Goal: Find contact information: Find contact information

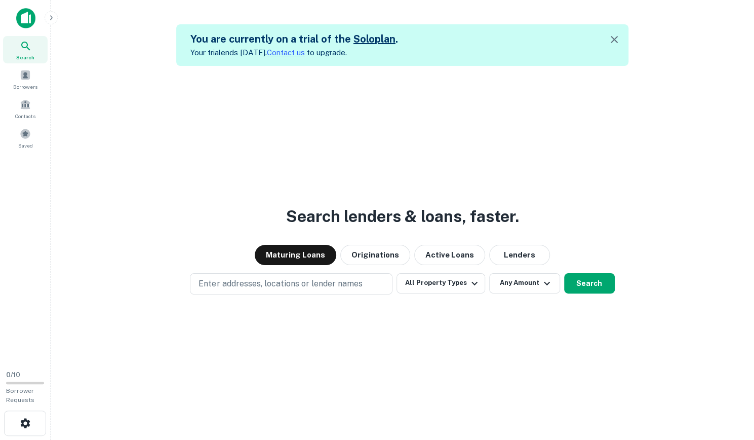
scroll to position [16, 0]
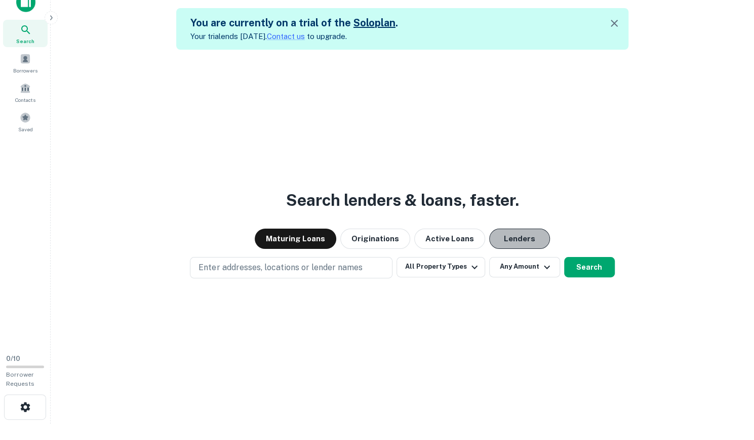
click at [502, 243] on button "Lenders" at bounding box center [519, 238] width 61 height 20
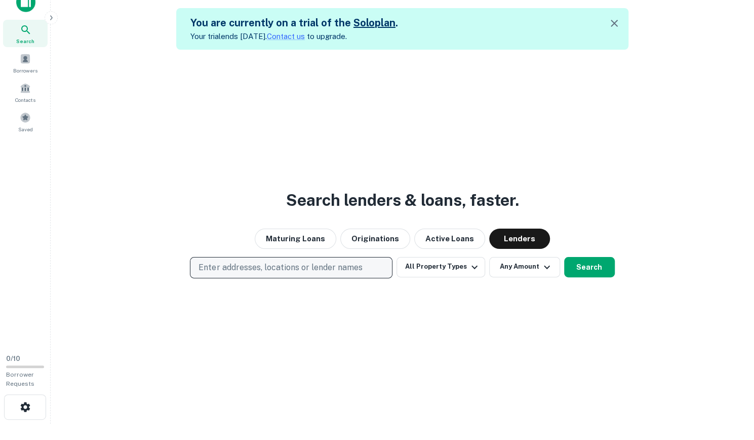
click at [286, 266] on p "Enter addresses, locations or lender names" at bounding box center [280, 267] width 164 height 12
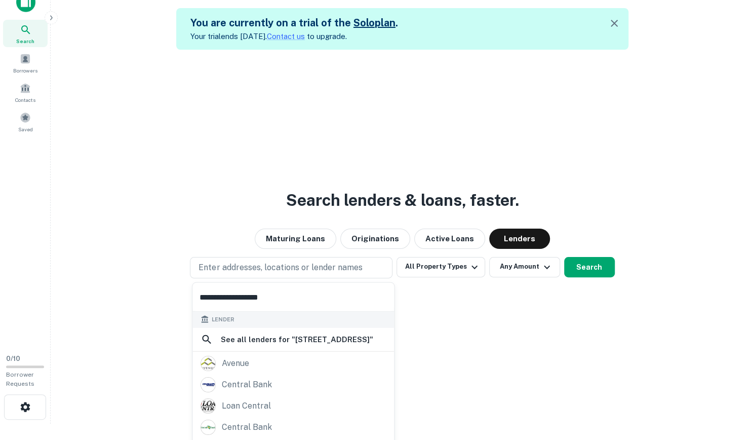
scroll to position [0, 0]
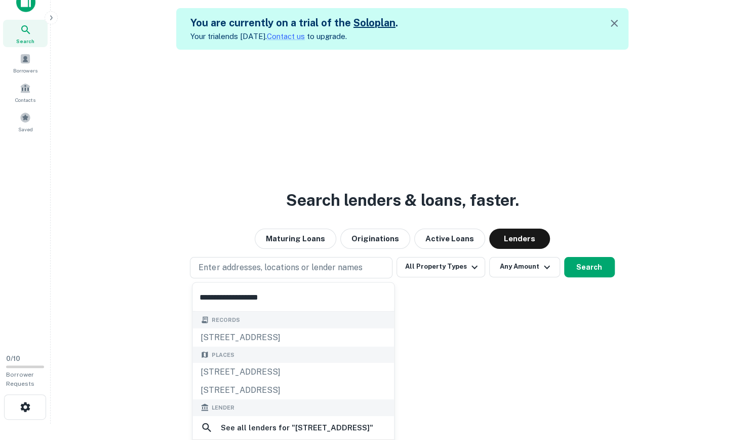
click at [318, 299] on input "**********" at bounding box center [293, 297] width 202 height 28
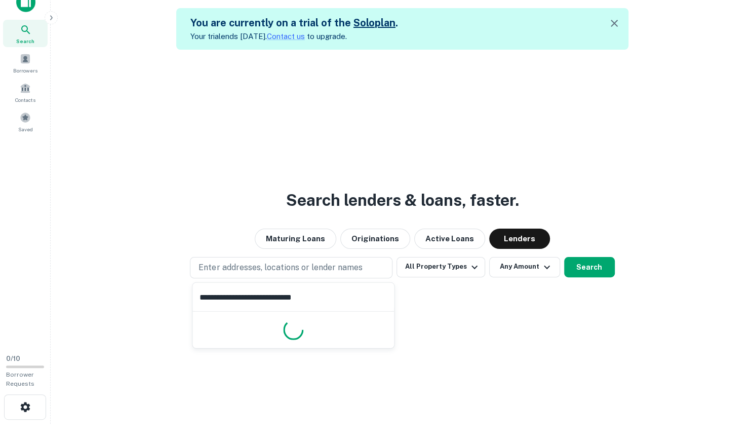
type input "**********"
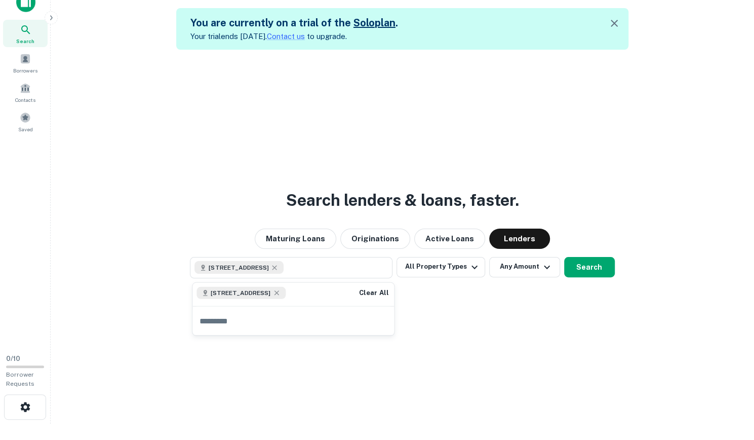
click at [601, 278] on div "Search lenders & loans, faster. Maturing Loans Originations Active Loans Lender…" at bounding box center [402, 270] width 687 height 440
click at [601, 268] on button "Search" at bounding box center [589, 267] width 51 height 20
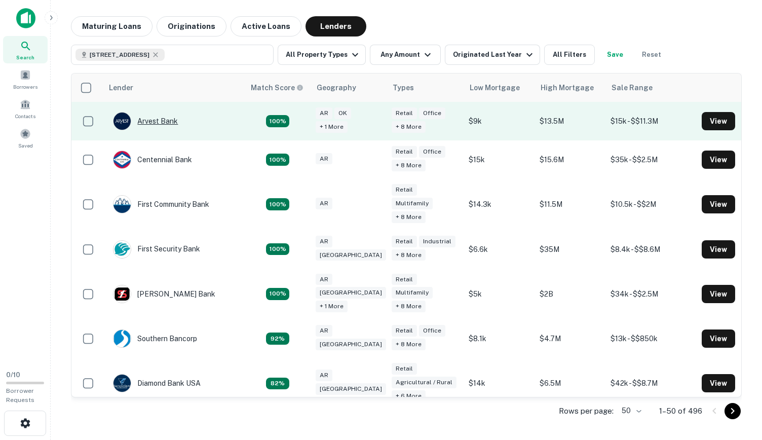
click at [159, 117] on div "Arvest Bank" at bounding box center [145, 121] width 65 height 18
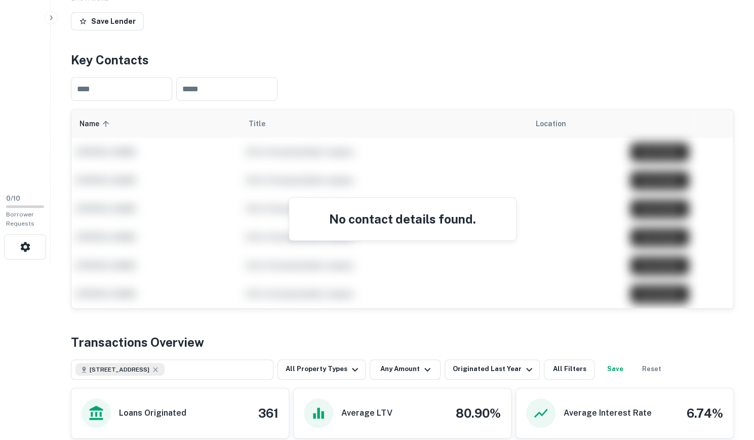
scroll to position [177, 0]
click at [363, 224] on h4 "No contact details found." at bounding box center [402, 218] width 203 height 18
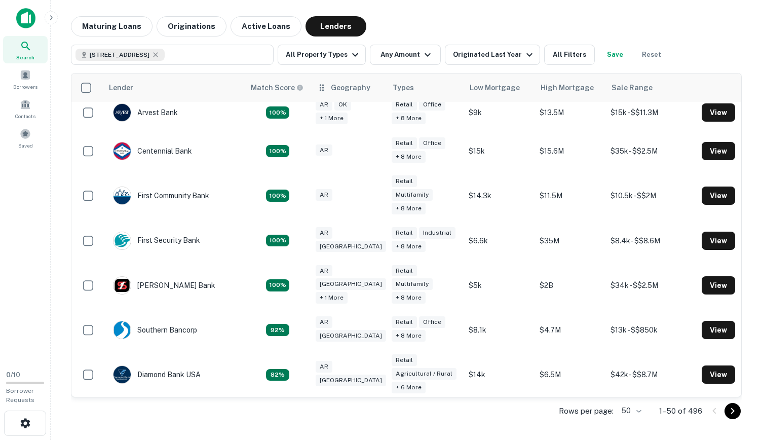
scroll to position [1, 0]
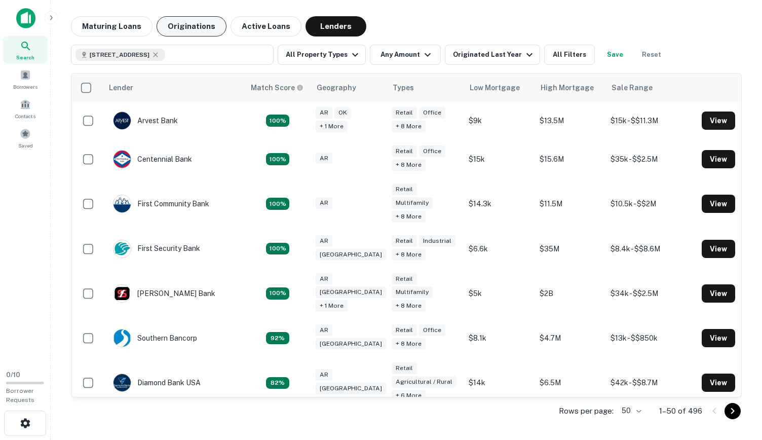
click at [204, 27] on button "Originations" at bounding box center [191, 26] width 70 height 20
click at [136, 28] on button "Maturing Loans" at bounding box center [112, 26] width 82 height 20
click at [269, 29] on button "Active Loans" at bounding box center [265, 26] width 71 height 20
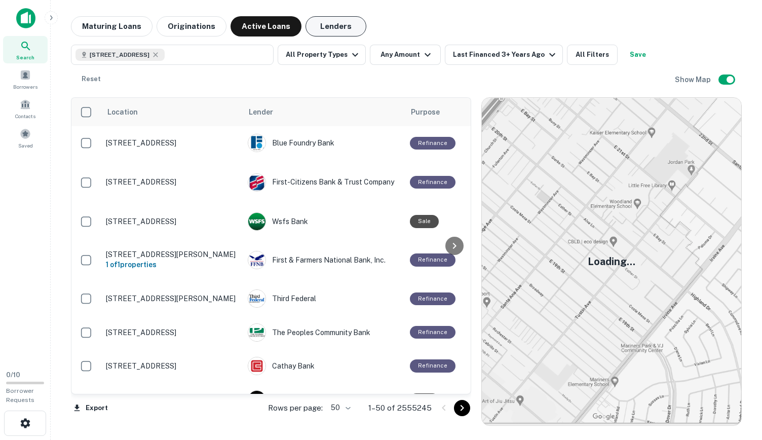
click at [330, 27] on button "Lenders" at bounding box center [335, 26] width 61 height 20
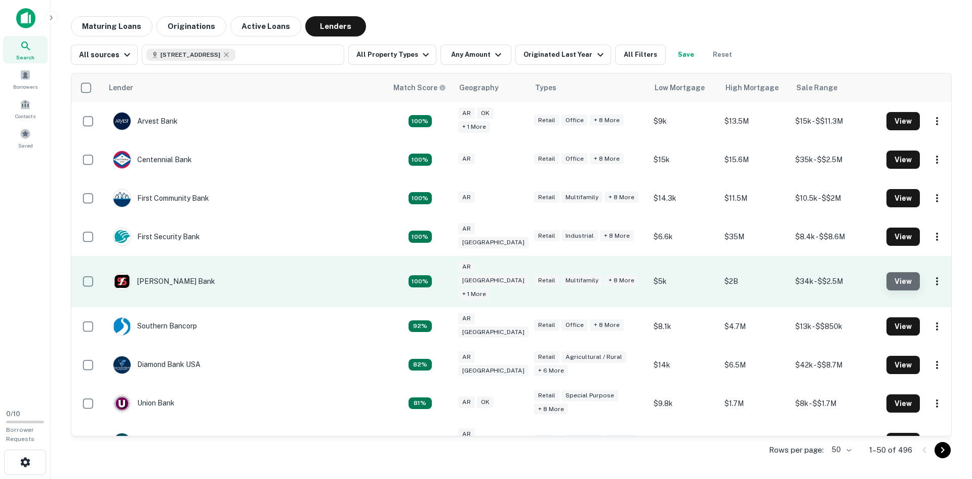
click at [753, 274] on button "View" at bounding box center [903, 281] width 33 height 18
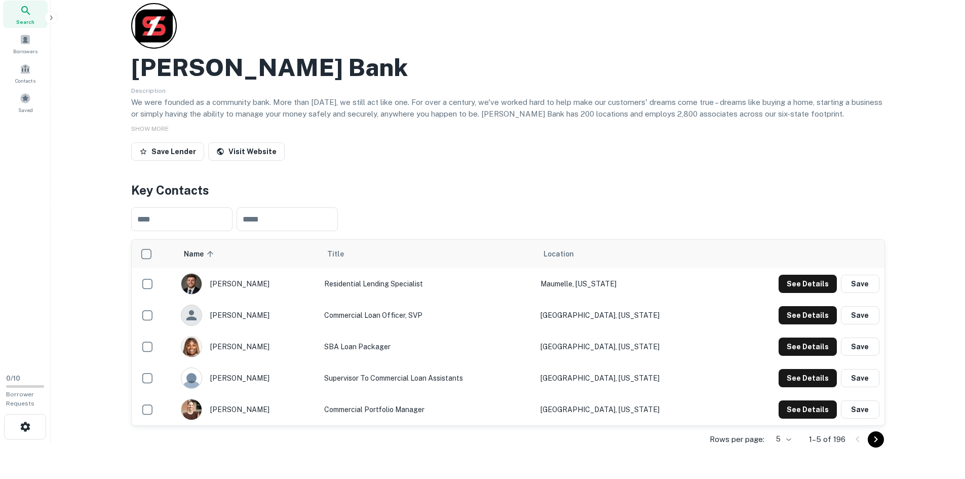
scroll to position [51, 0]
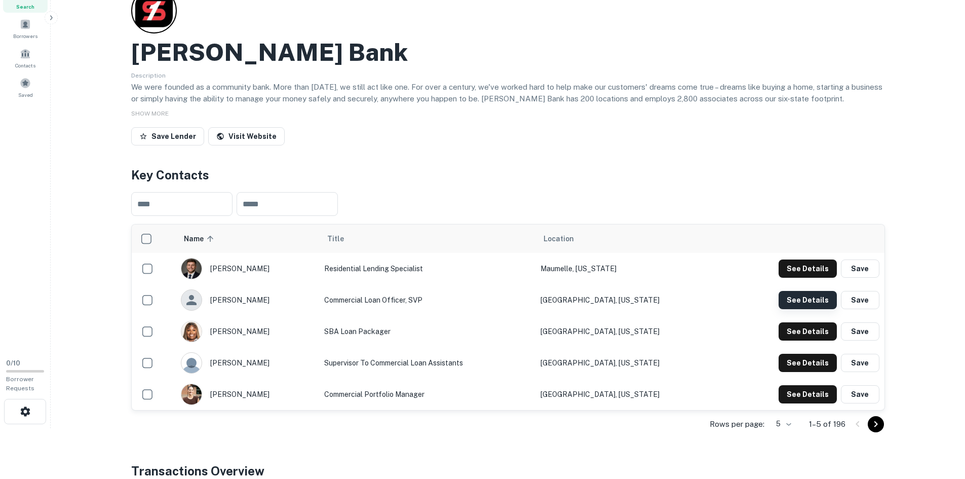
click at [753, 304] on button "See Details" at bounding box center [807, 300] width 58 height 18
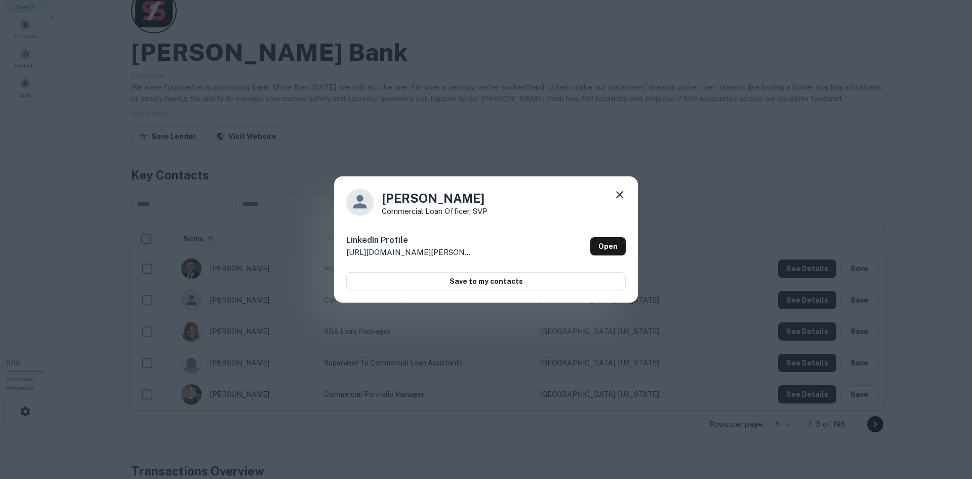
click at [621, 197] on icon at bounding box center [620, 194] width 12 height 12
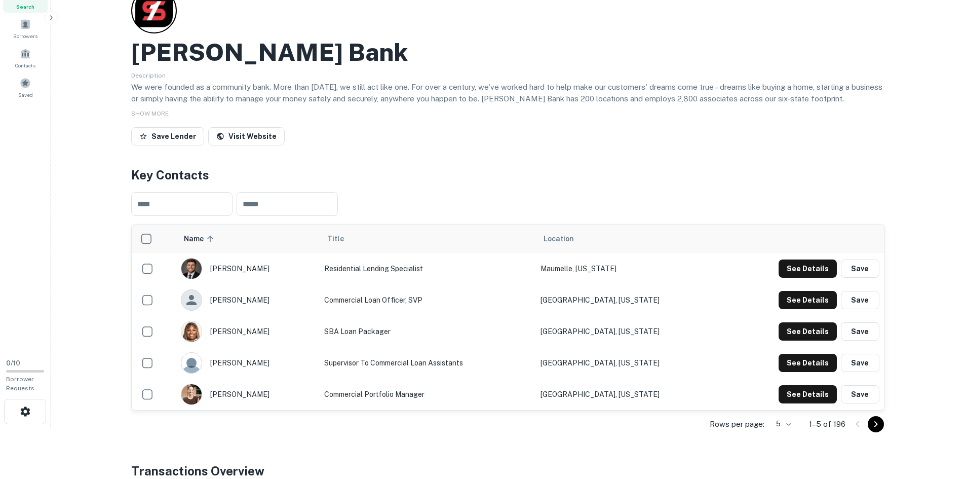
click at [447, 299] on td "Commercial Loan Officer, SVP" at bounding box center [427, 299] width 216 height 31
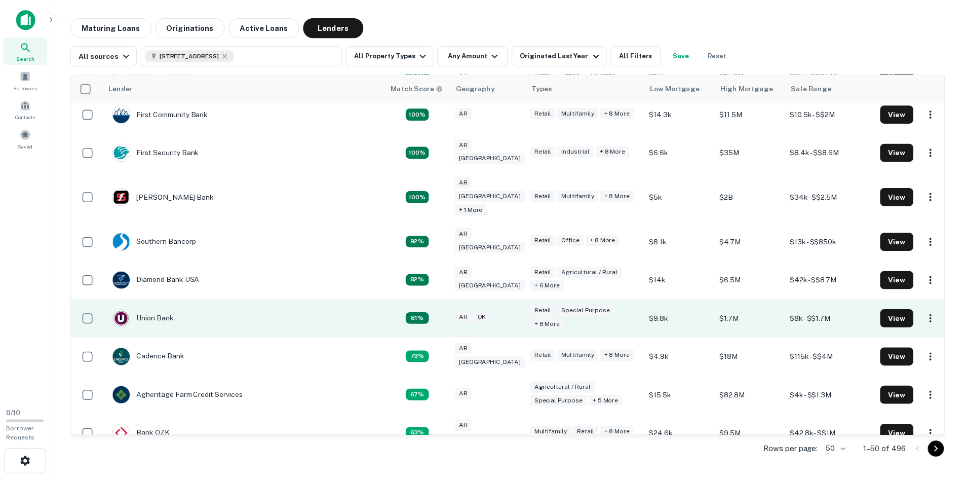
scroll to position [101, 0]
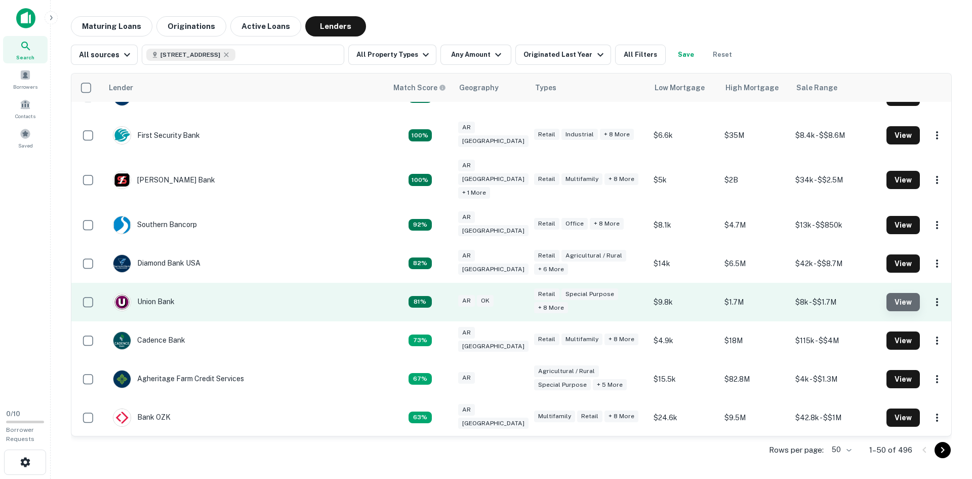
click at [753, 294] on button "View" at bounding box center [903, 302] width 33 height 18
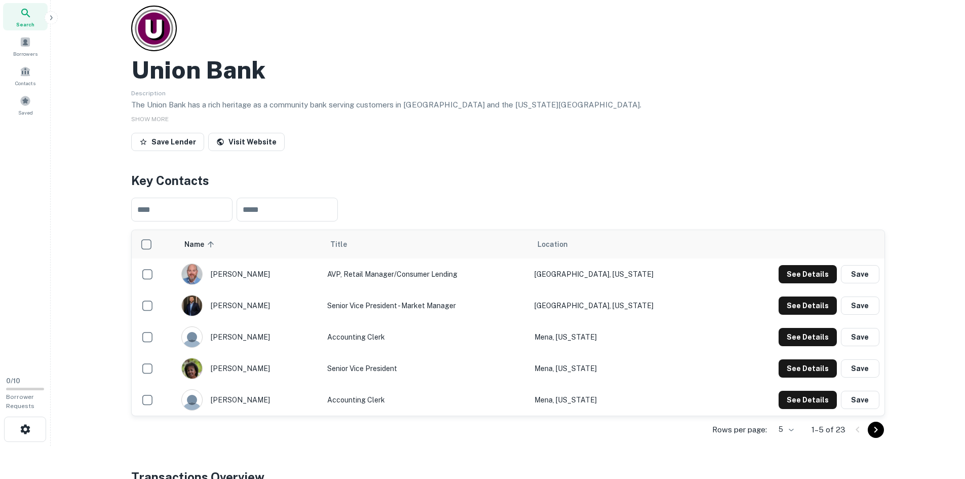
scroll to position [51, 0]
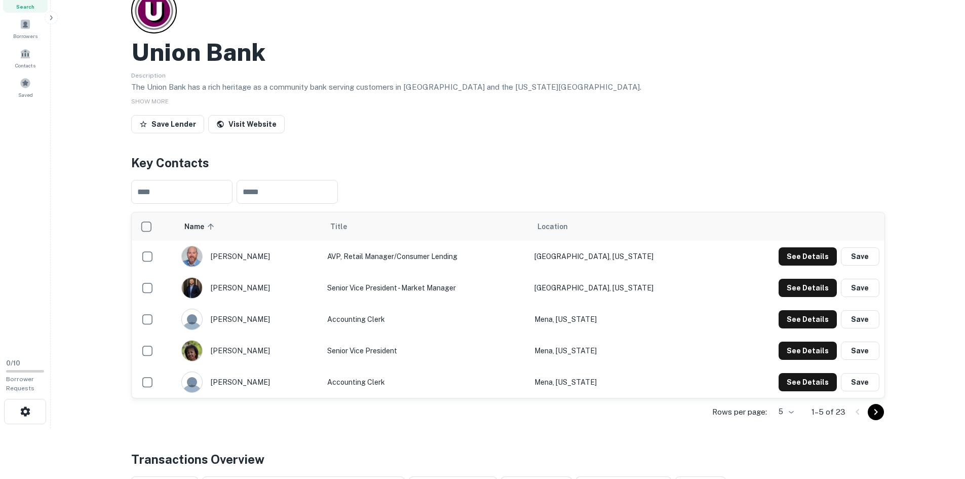
click at [753, 409] on icon "Go to next page" at bounding box center [875, 412] width 12 height 12
